Goal: Navigation & Orientation: Go to known website

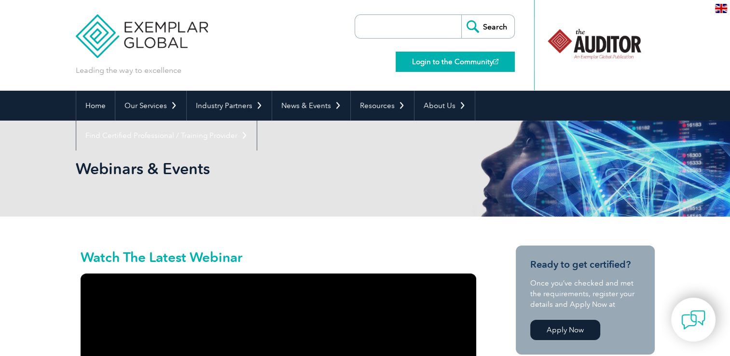
click at [459, 59] on link "Login to the Community" at bounding box center [454, 62] width 119 height 20
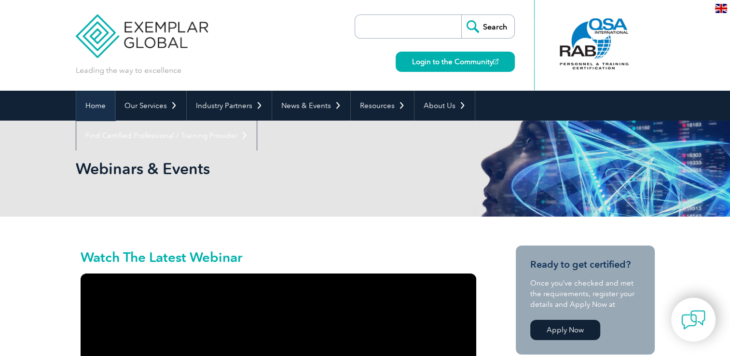
click at [93, 110] on link "Home" at bounding box center [95, 106] width 39 height 30
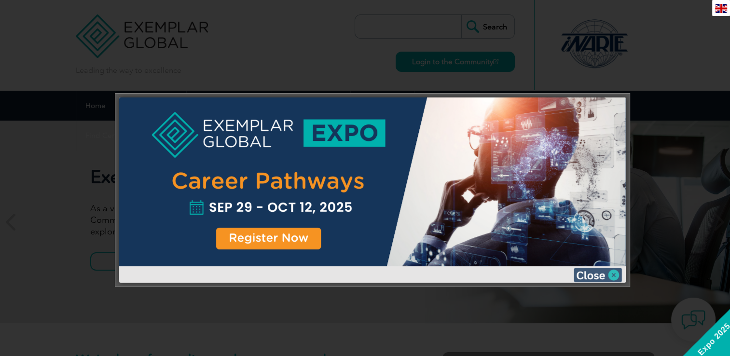
click at [594, 271] on img at bounding box center [597, 275] width 48 height 14
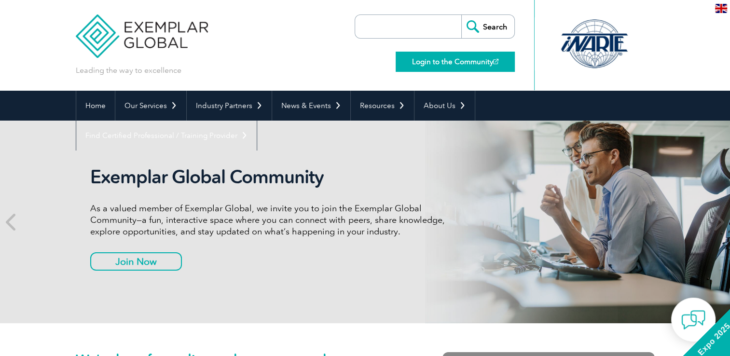
click at [471, 61] on link "Login to the Community" at bounding box center [454, 62] width 119 height 20
